Goal: Navigation & Orientation: Find specific page/section

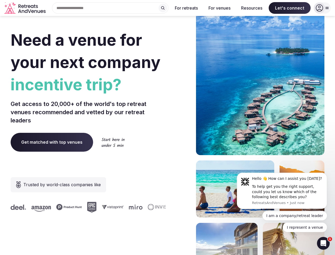
click at [168, 127] on div "Need a venue for your next company incentive trip? Get access to 20,000+ of the…" at bounding box center [168, 159] width 314 height 320
click at [110, 8] on div "Search Popular Destinations [GEOGRAPHIC_DATA], [GEOGRAPHIC_DATA] [GEOGRAPHIC_DA…" at bounding box center [108, 7] width 121 height 11
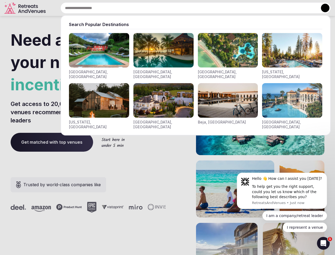
click at [163, 8] on input "text" at bounding box center [196, 7] width 271 height 11
click at [187, 8] on input "text" at bounding box center [196, 7] width 271 height 11
click at [220, 8] on input "text" at bounding box center [196, 7] width 271 height 11
click at [252, 8] on input "text" at bounding box center [196, 7] width 271 height 11
click at [290, 8] on input "text" at bounding box center [196, 7] width 271 height 11
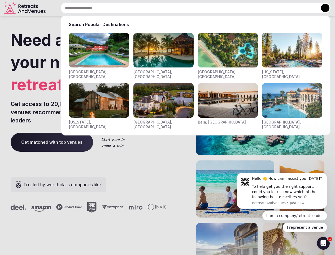
click at [323, 8] on button at bounding box center [325, 8] width 8 height 8
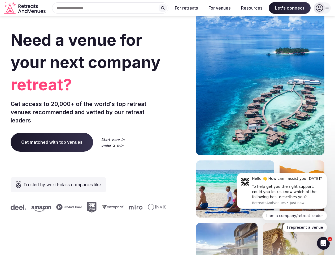
click at [282, 191] on div "To help get you the right support, could you let us know which of the following…" at bounding box center [287, 192] width 71 height 16
